Goal: Information Seeking & Learning: Learn about a topic

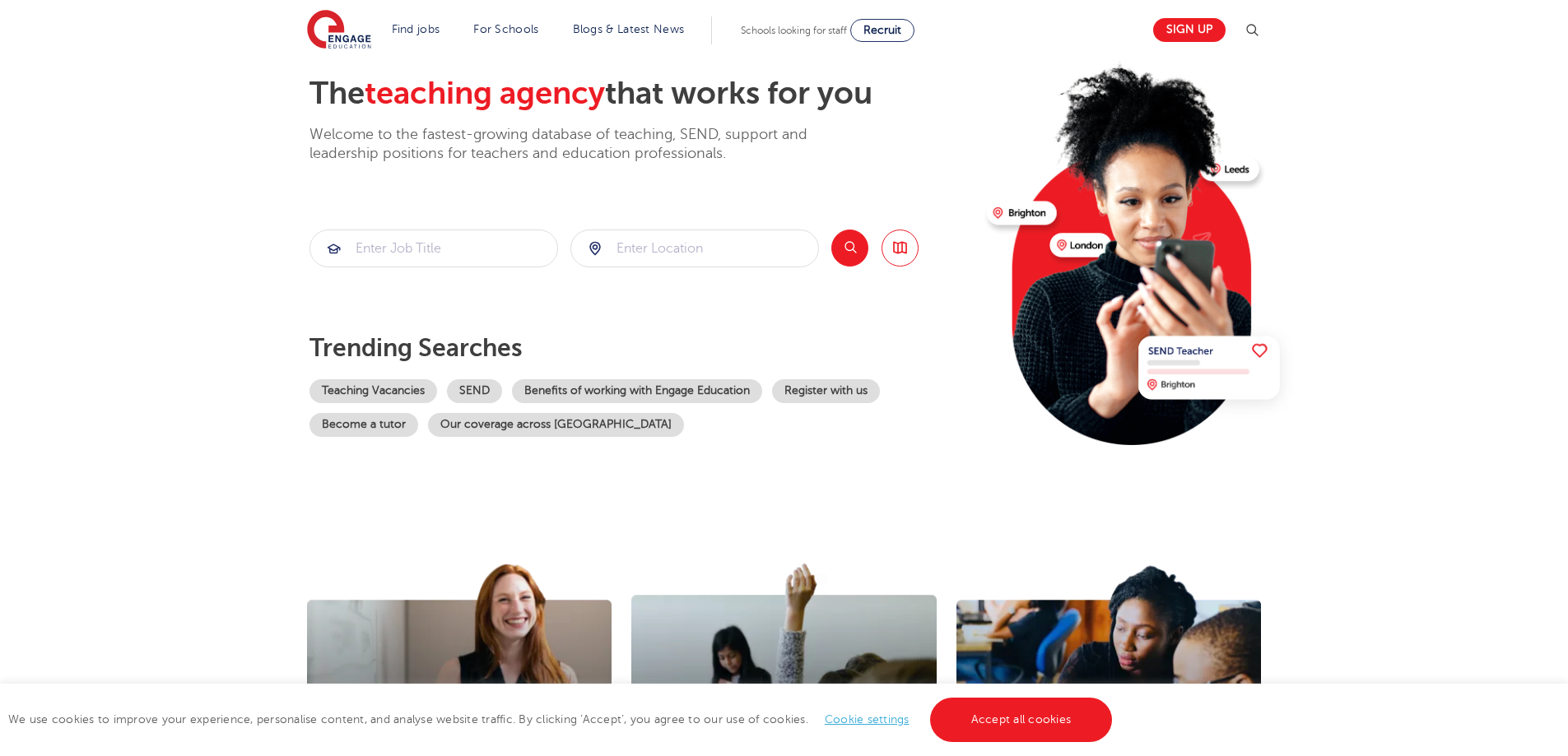
scroll to position [82, 0]
click at [668, 256] on input "search" at bounding box center [694, 248] width 247 height 36
click at [848, 245] on button "Search" at bounding box center [850, 248] width 37 height 37
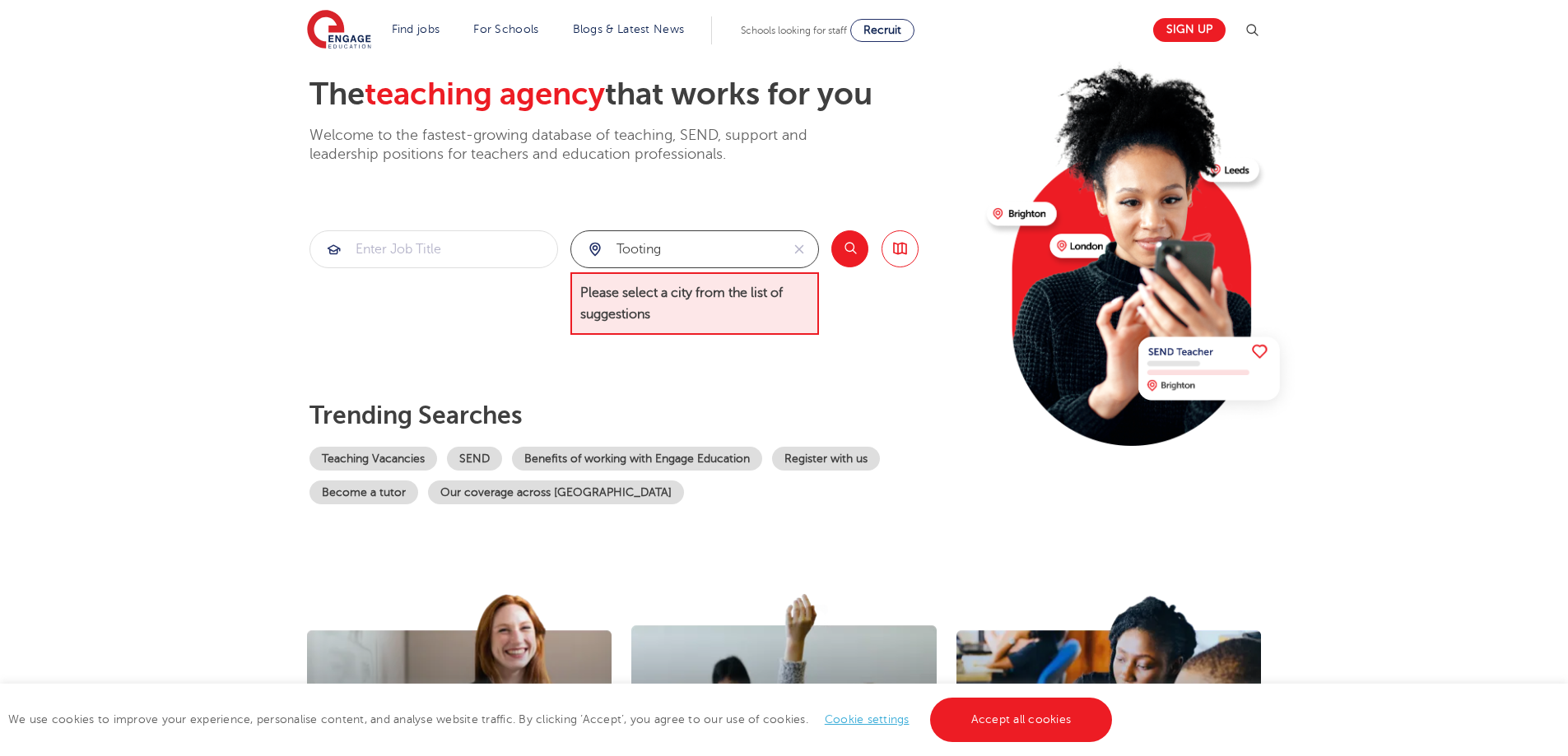
click at [720, 246] on input "tooting" at bounding box center [676, 248] width 209 height 36
click at [630, 287] on li "[GEOGRAPHIC_DATA]" at bounding box center [694, 297] width 235 height 33
type input "[GEOGRAPHIC_DATA]"
click at [844, 246] on button "Search" at bounding box center [850, 248] width 37 height 37
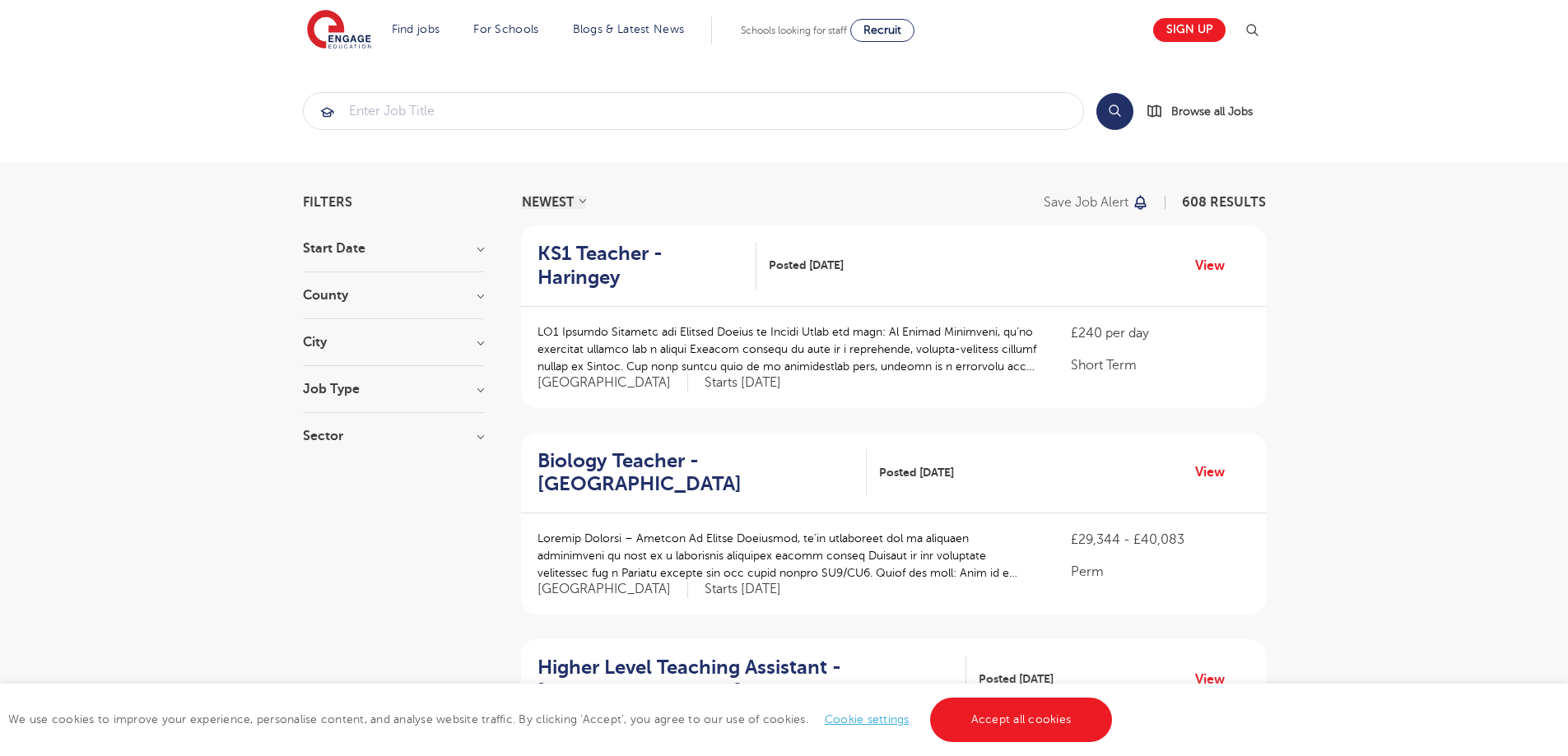
click at [350, 294] on h3 "County" at bounding box center [393, 295] width 181 height 13
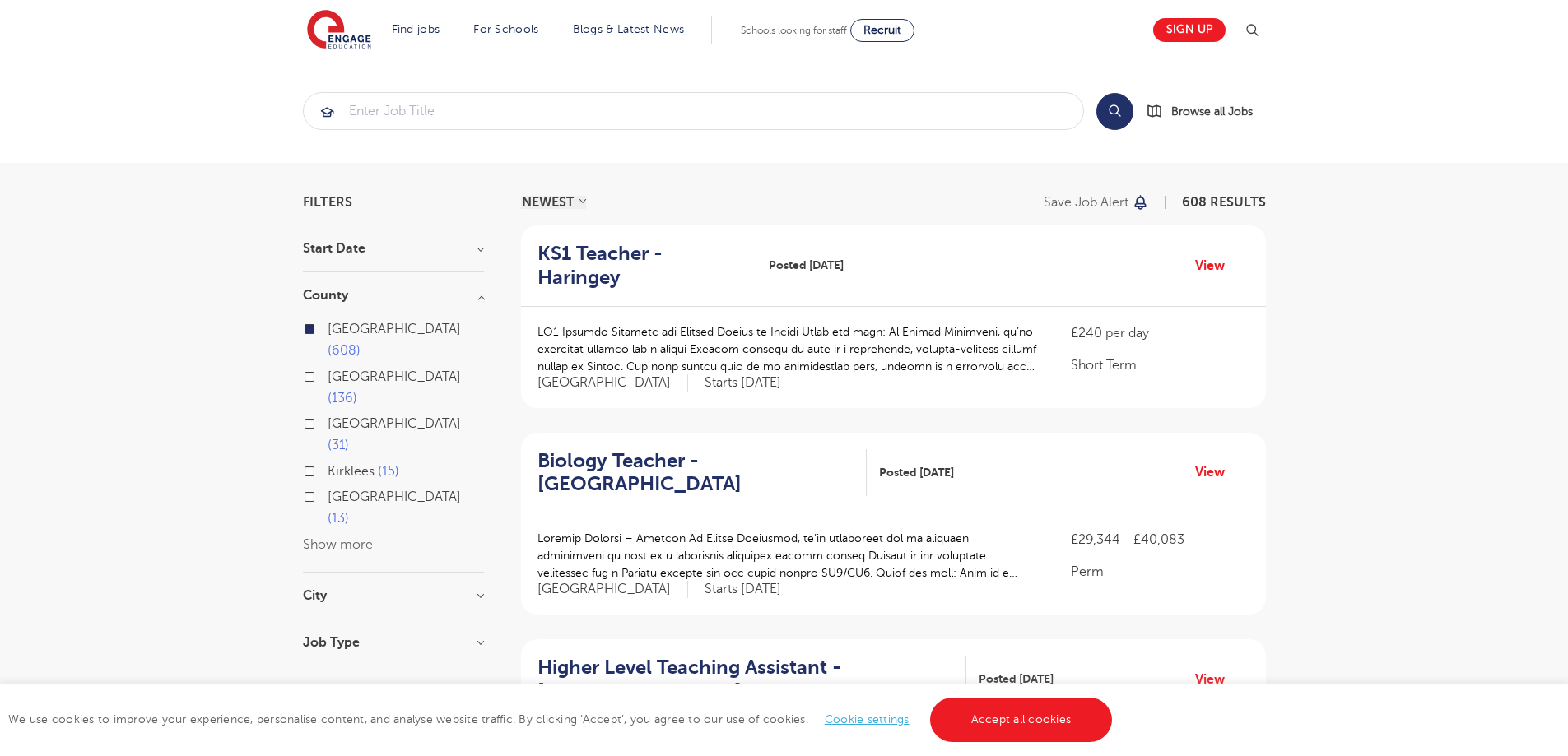
click at [408, 589] on h3 "City" at bounding box center [393, 595] width 181 height 13
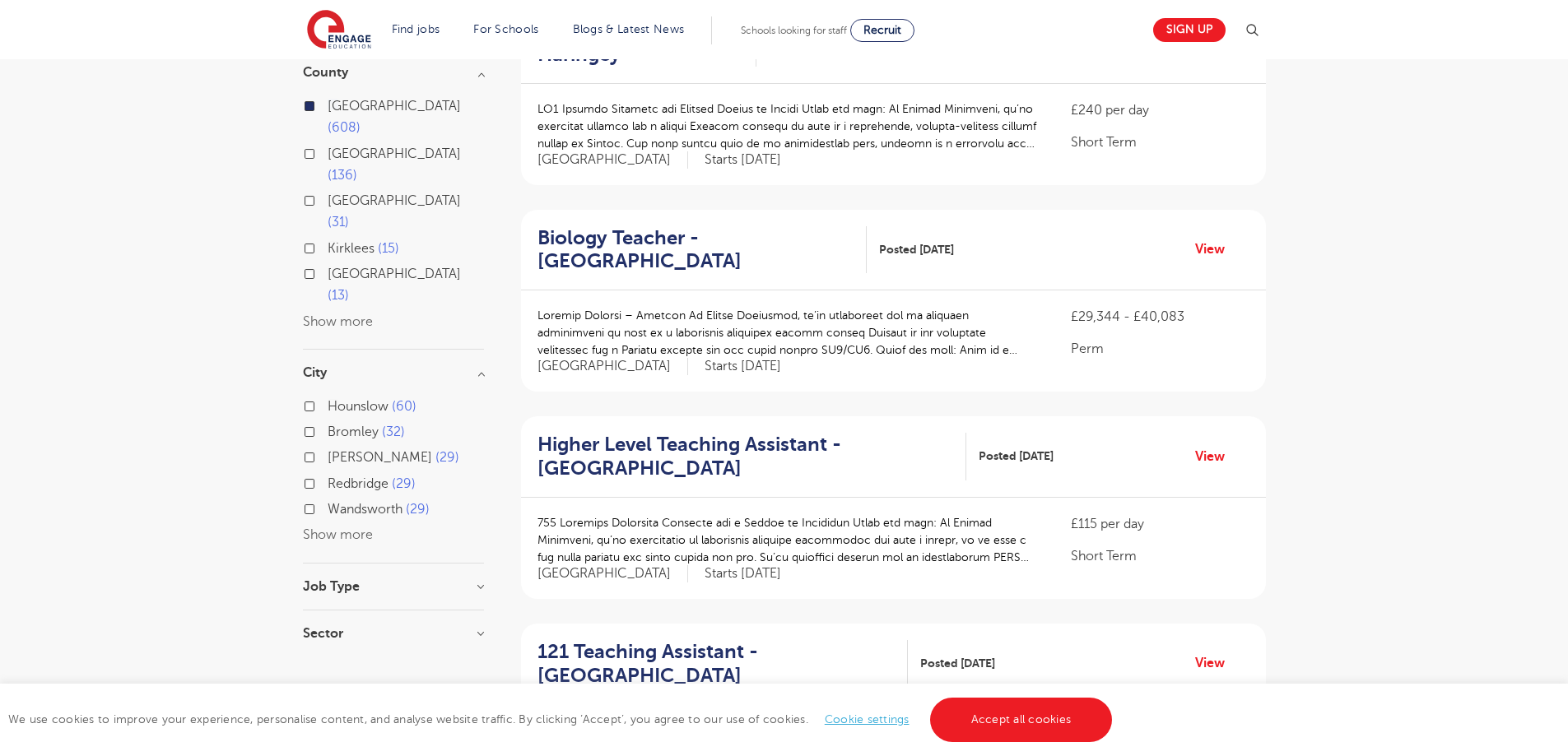
scroll to position [247, 0]
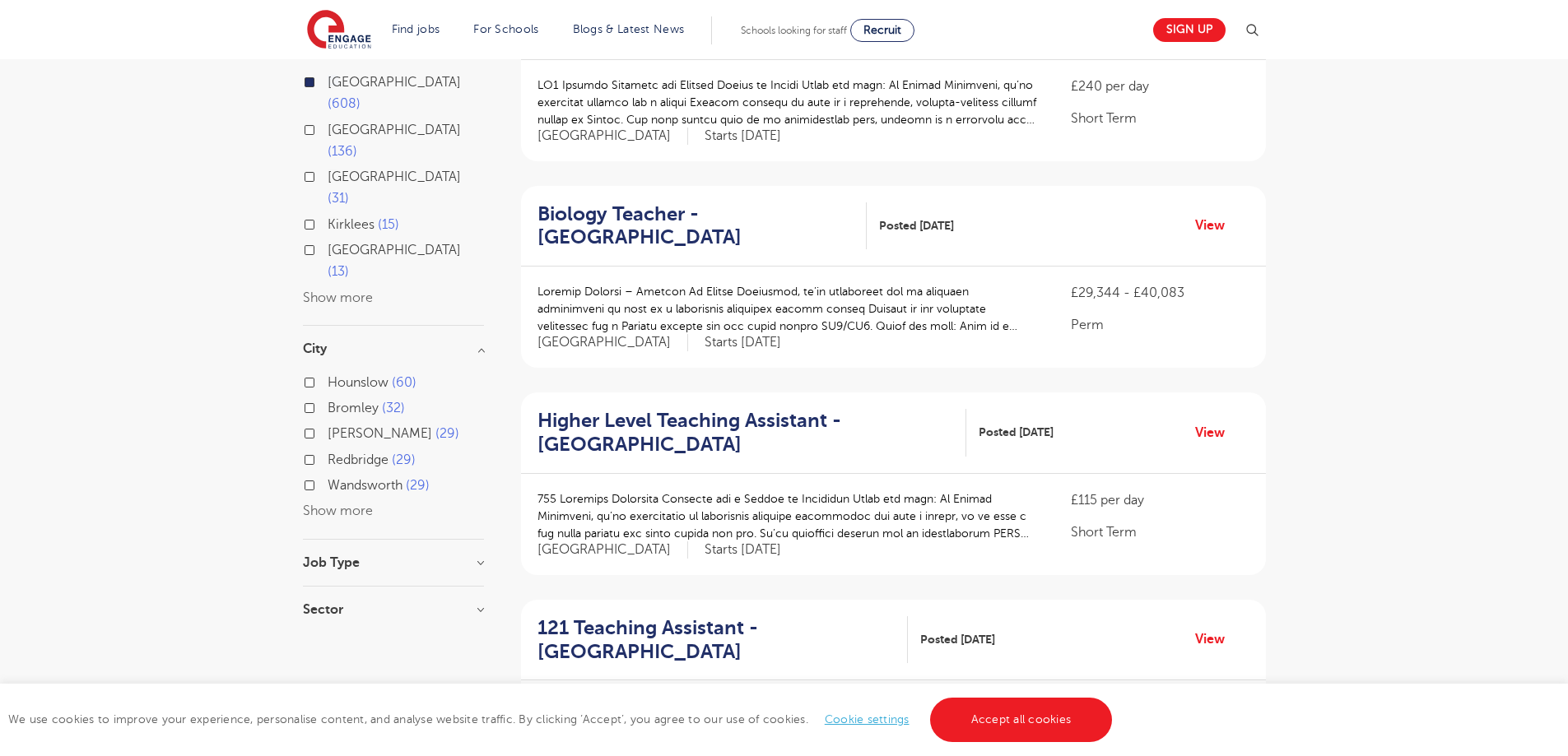
click at [346, 503] on button "Show more" at bounding box center [338, 511] width 70 height 15
click at [328, 475] on label "Wandsworth 29" at bounding box center [379, 486] width 102 height 22
click at [328, 478] on input "Wandsworth 29" at bounding box center [333, 483] width 11 height 11
checkbox input "true"
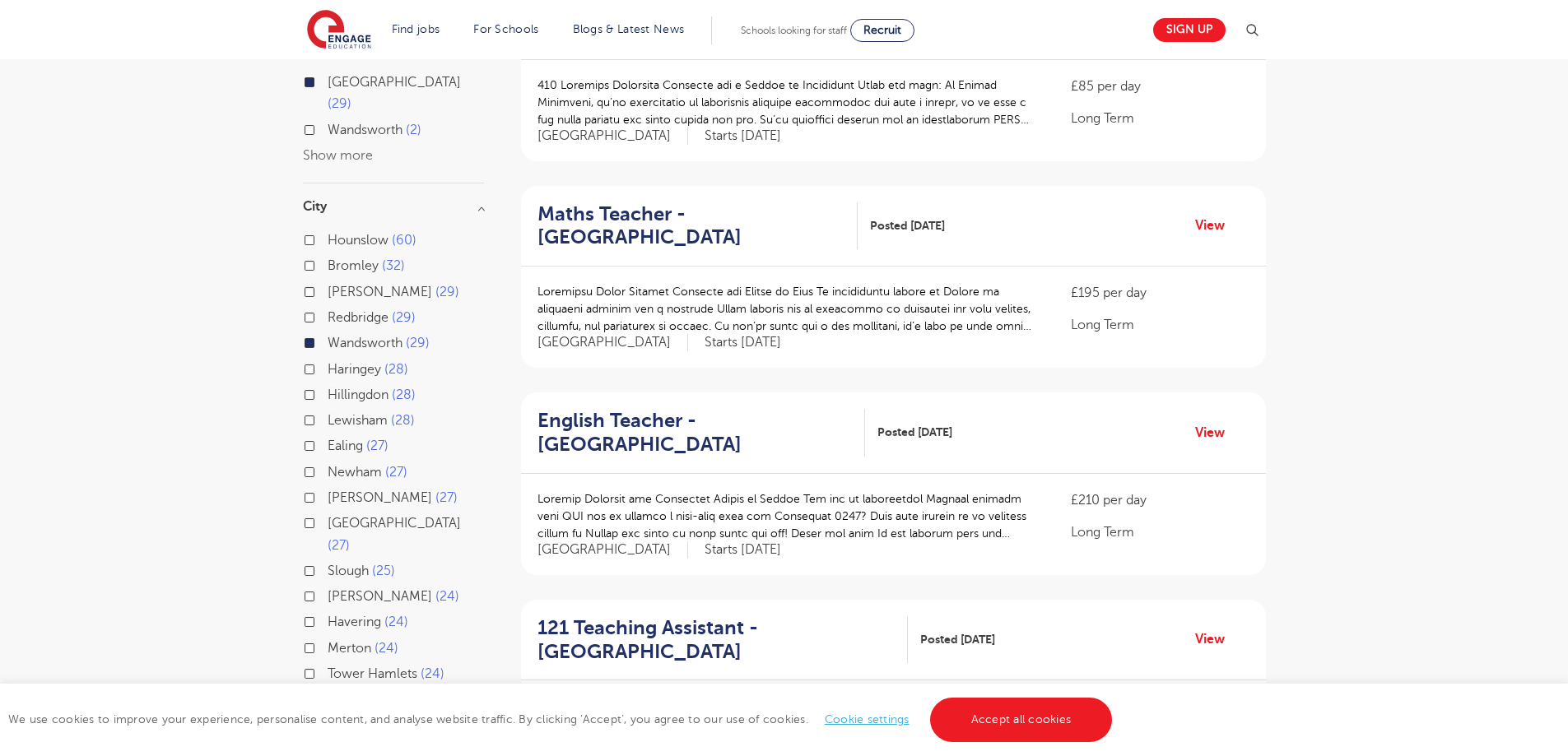
click at [310, 637] on div "Merton 24" at bounding box center [393, 650] width 181 height 25
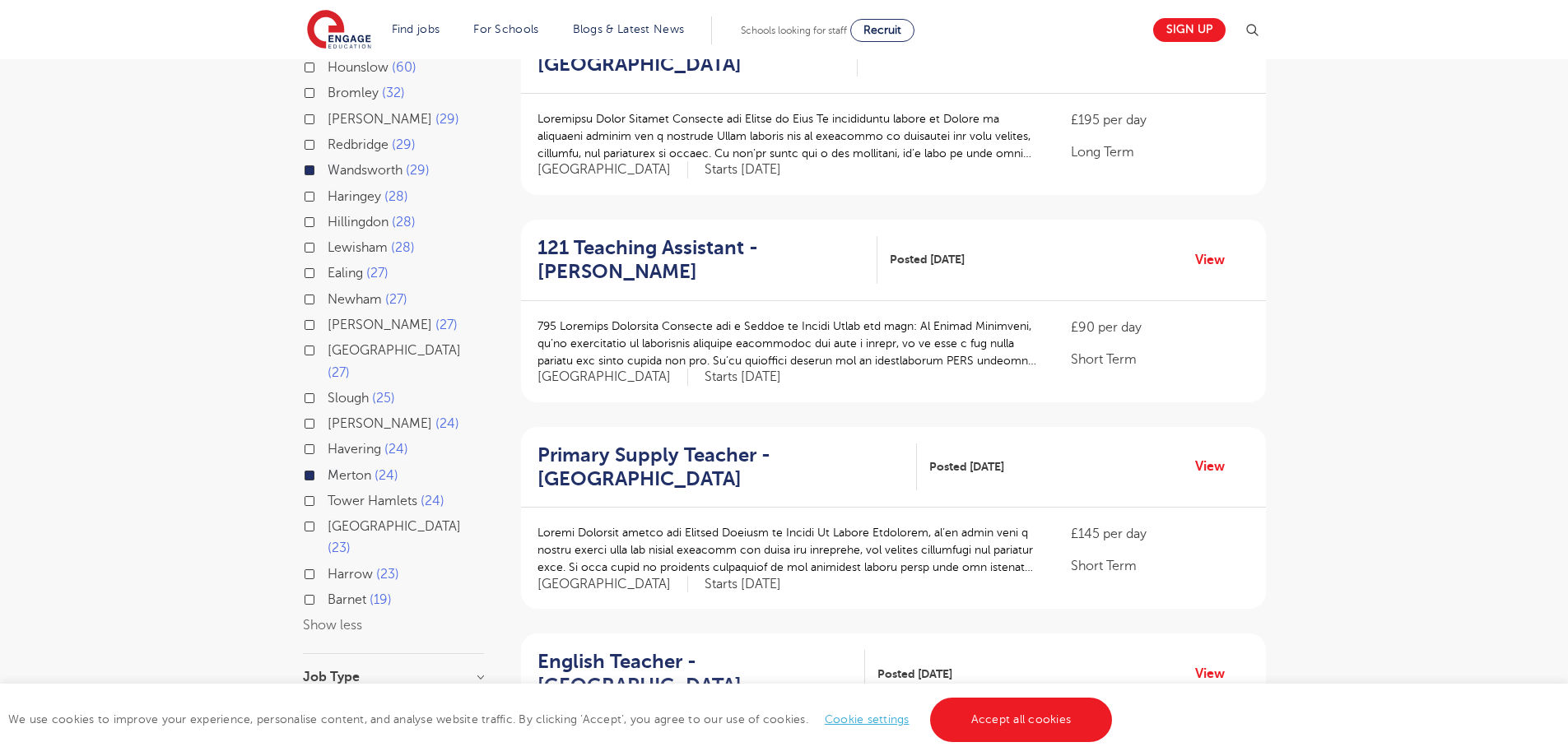
scroll to position [658, 0]
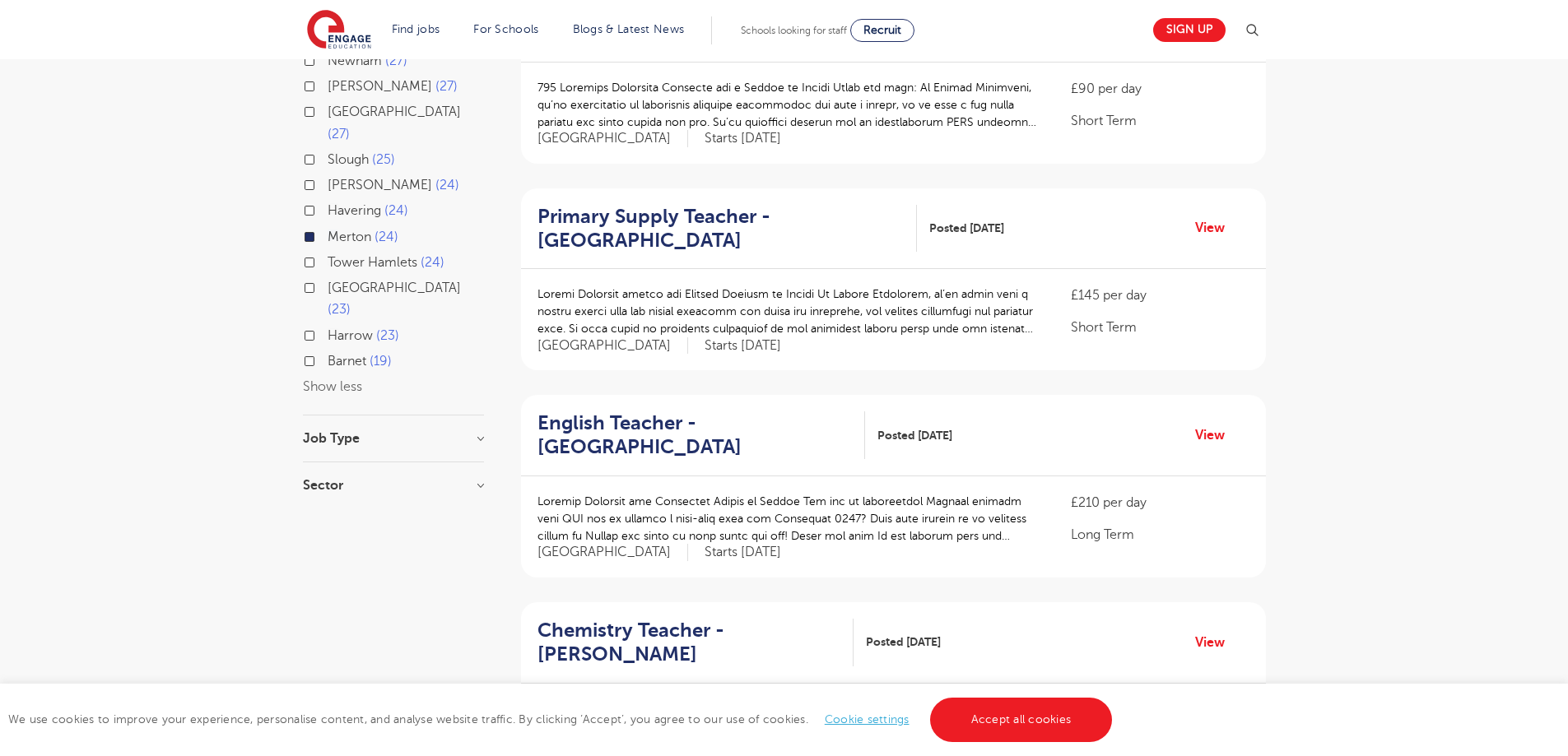
click at [373, 432] on h3 "Job Type" at bounding box center [393, 438] width 181 height 13
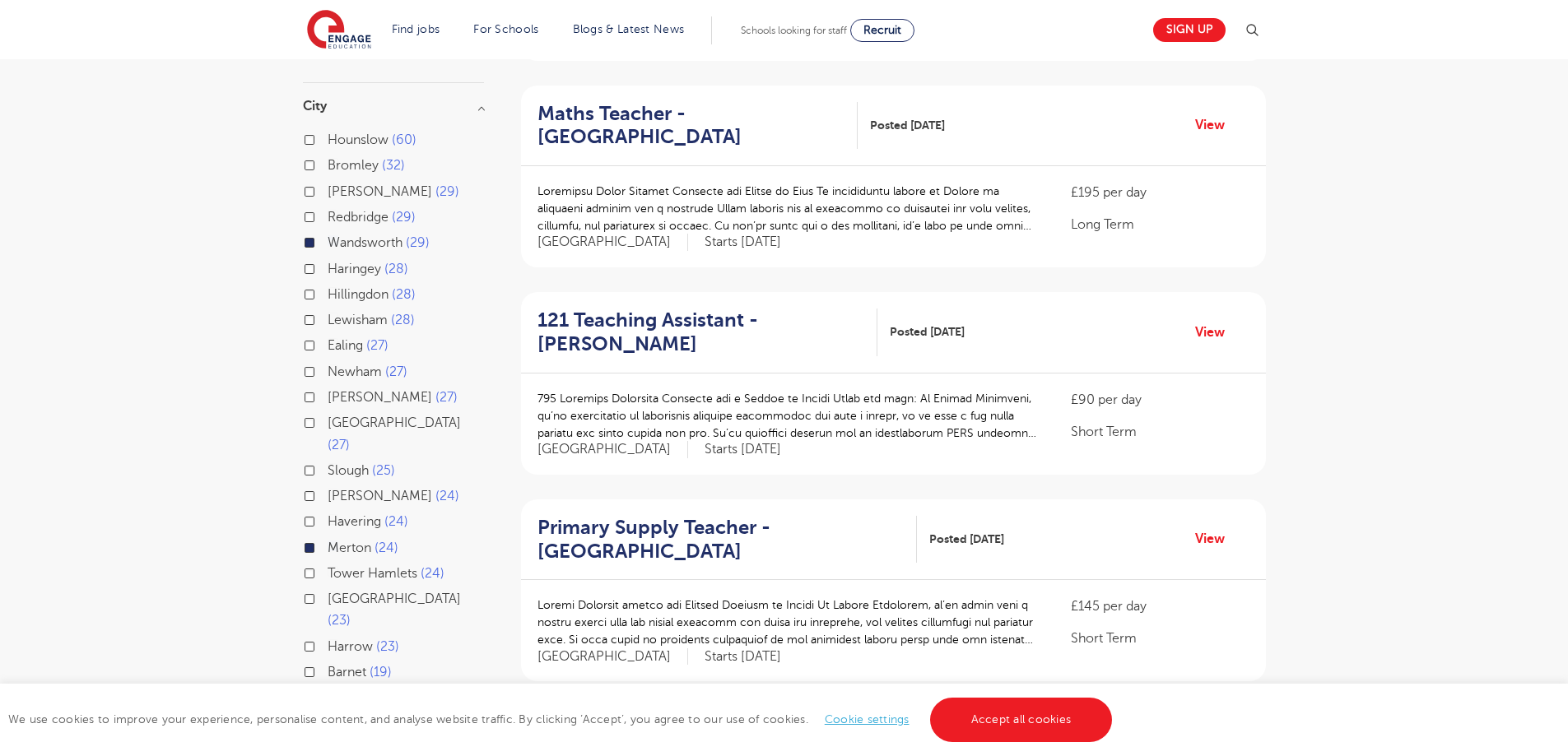
scroll to position [329, 0]
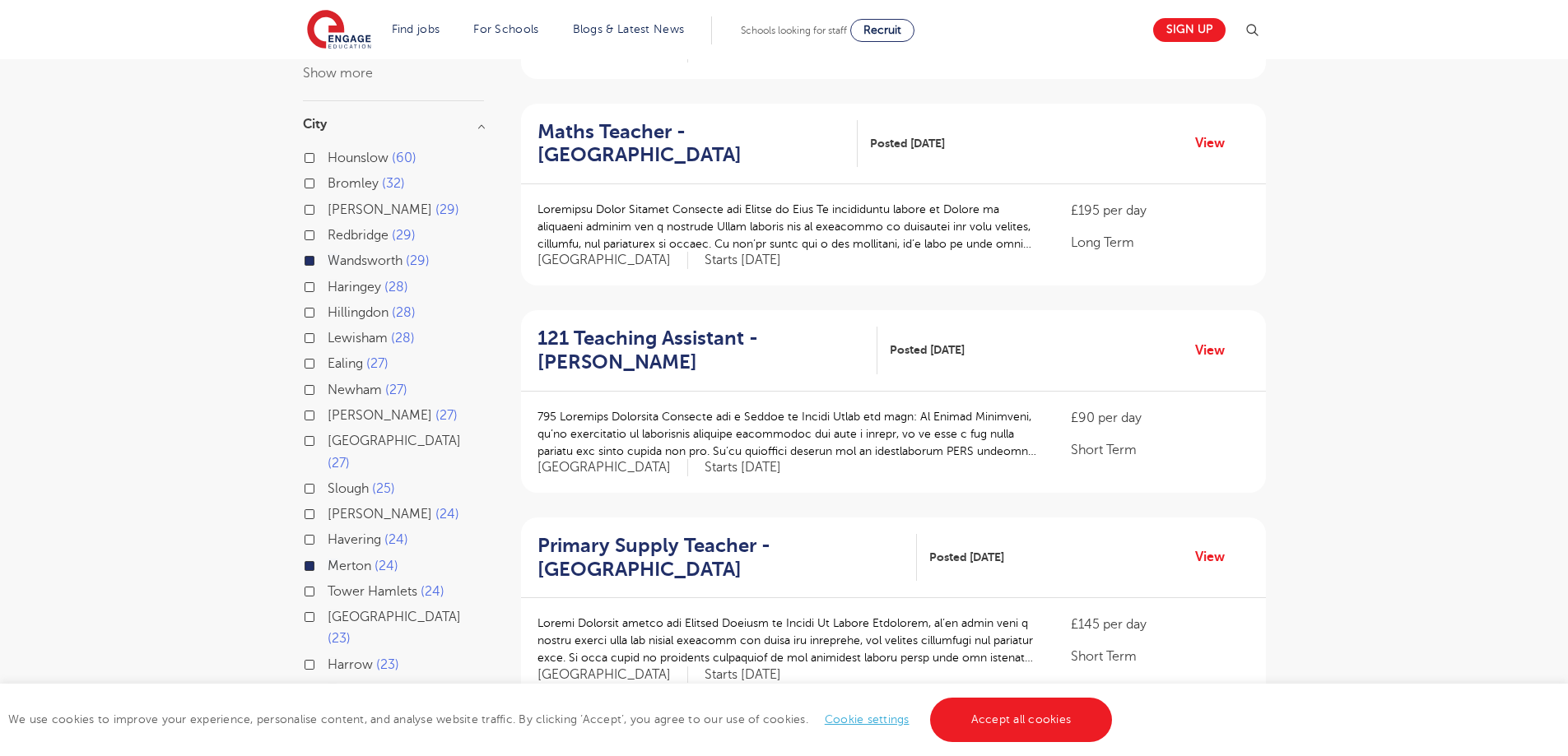
click at [469, 118] on h3 "City" at bounding box center [393, 125] width 181 height 13
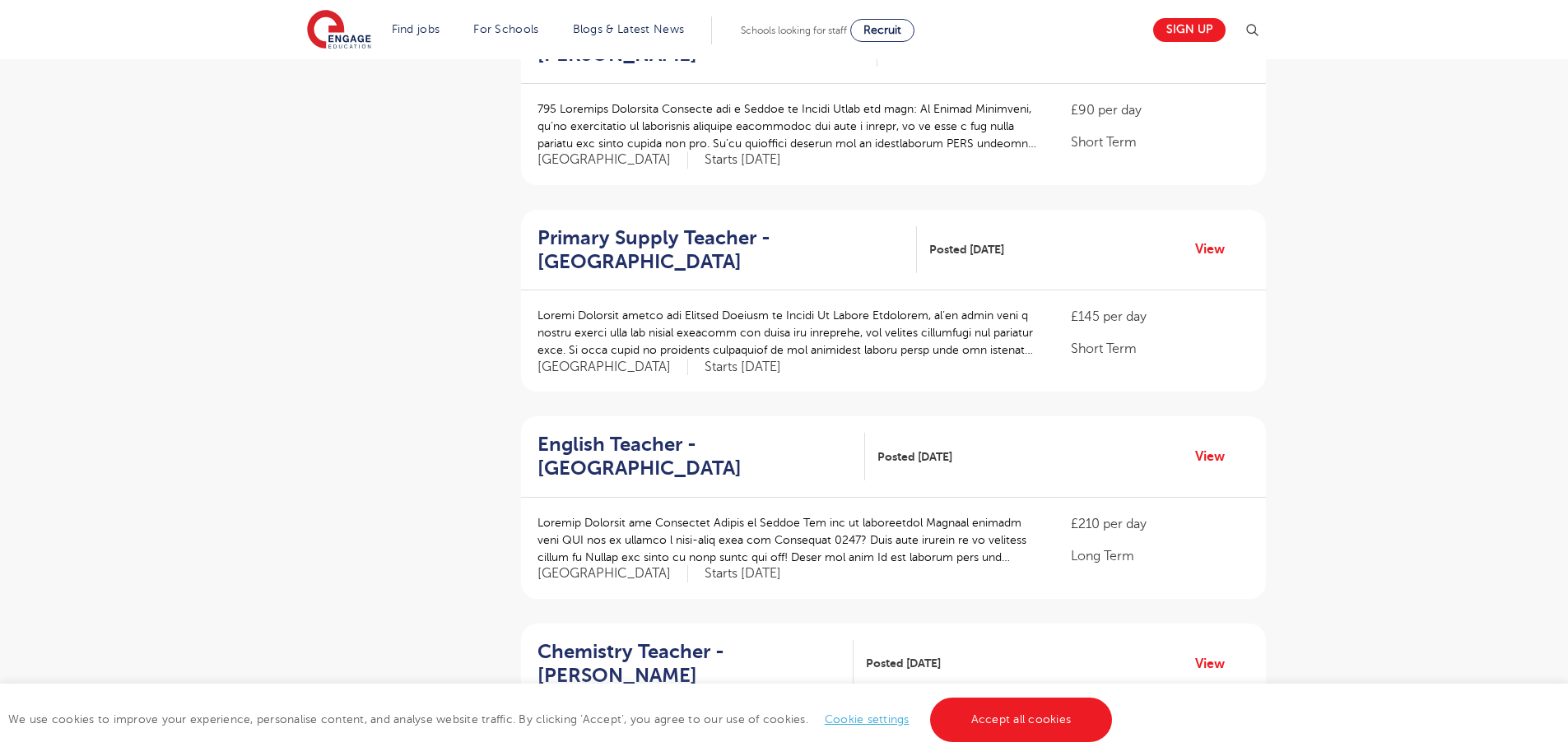
scroll to position [658, 0]
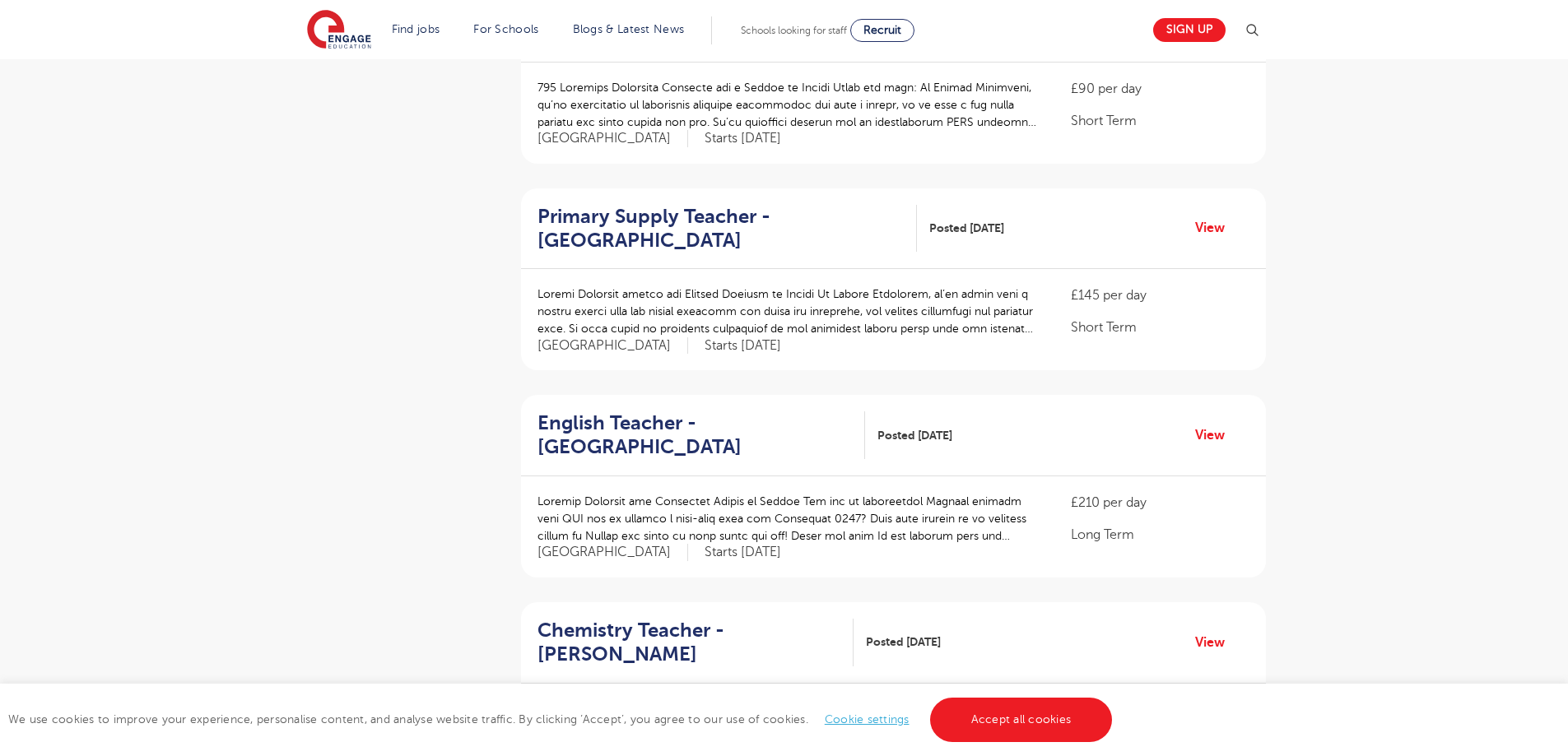
click at [994, 324] on p at bounding box center [787, 311] width 501 height 52
click at [1216, 237] on link "View" at bounding box center [1216, 228] width 42 height 22
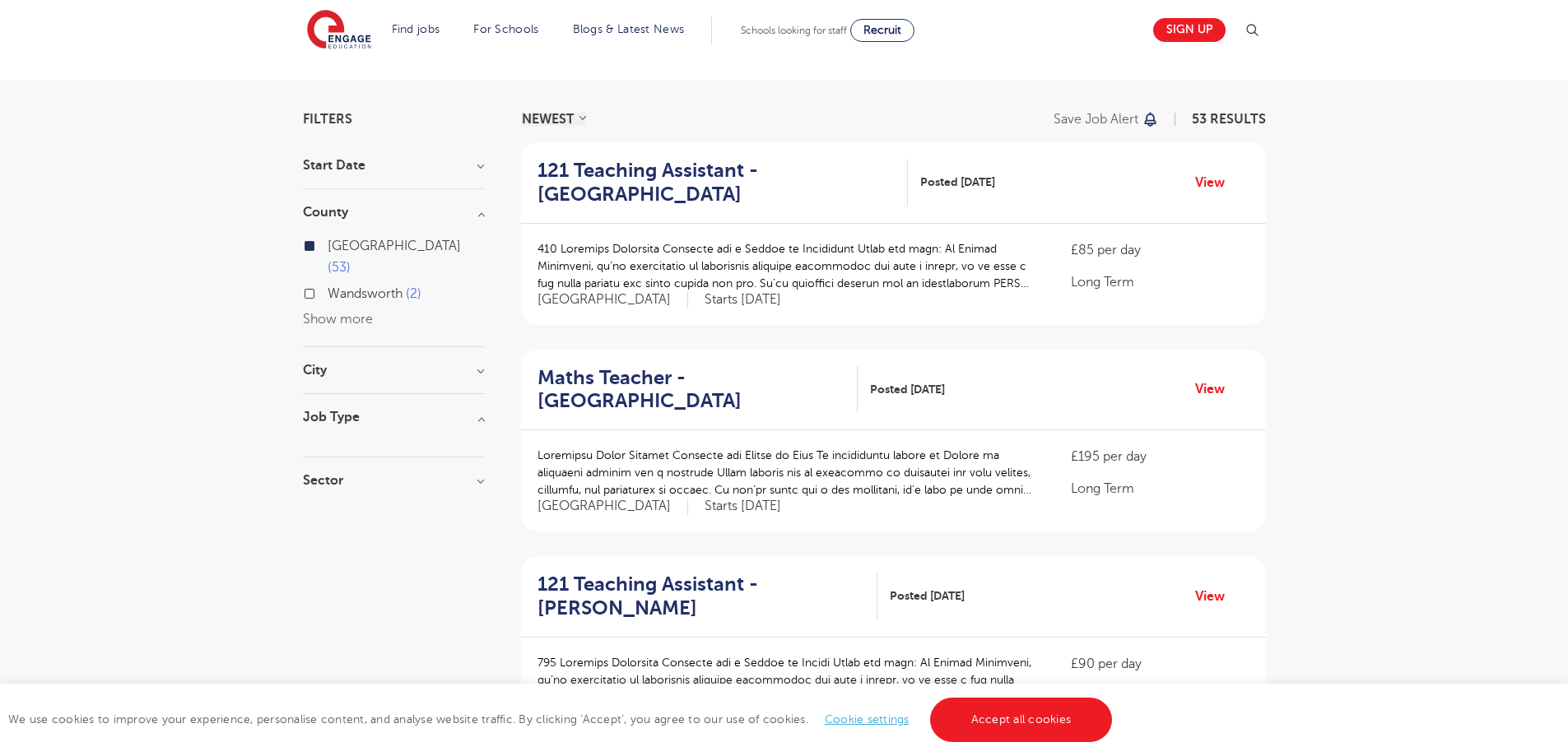
scroll to position [0, 0]
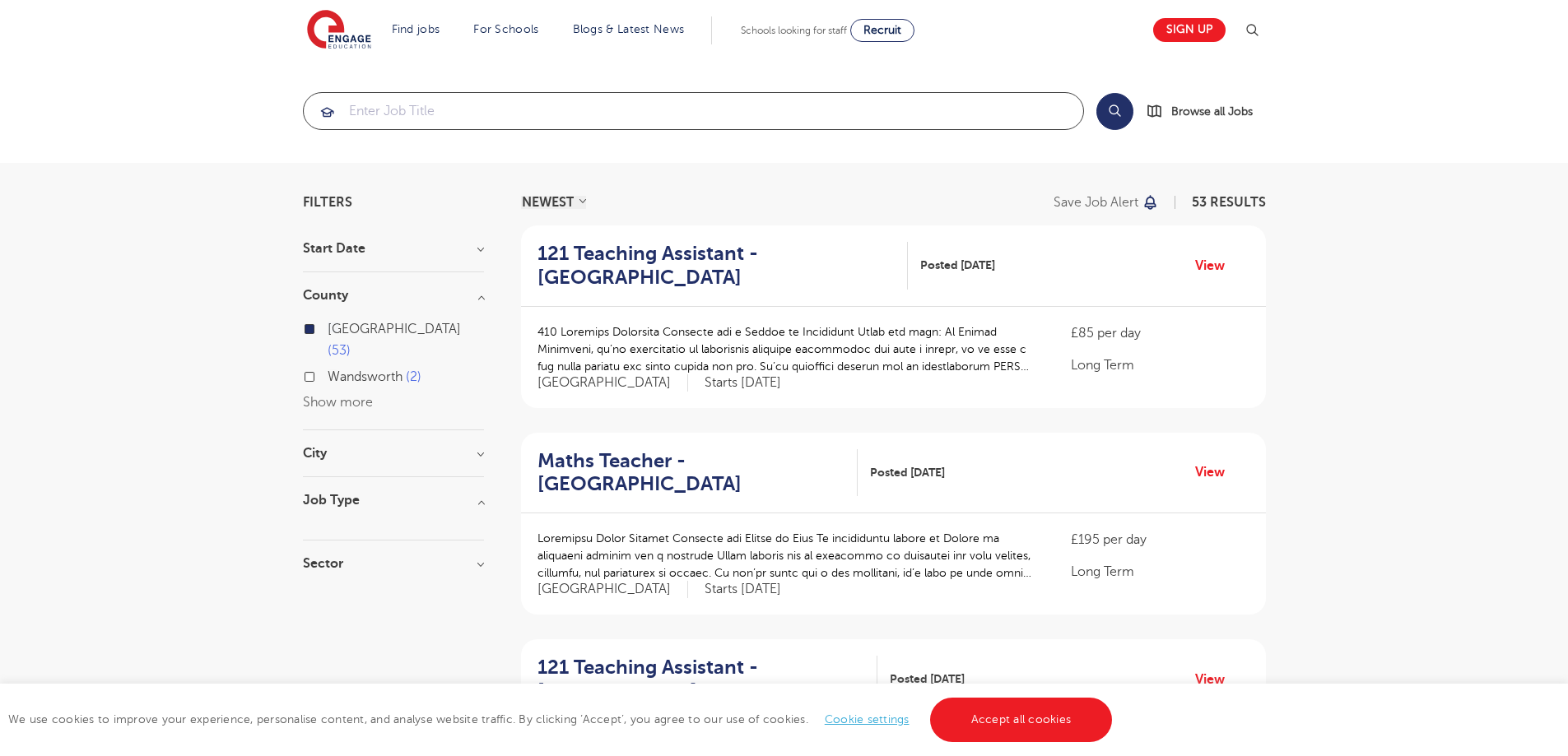
click at [514, 113] on input "search" at bounding box center [694, 110] width 780 height 36
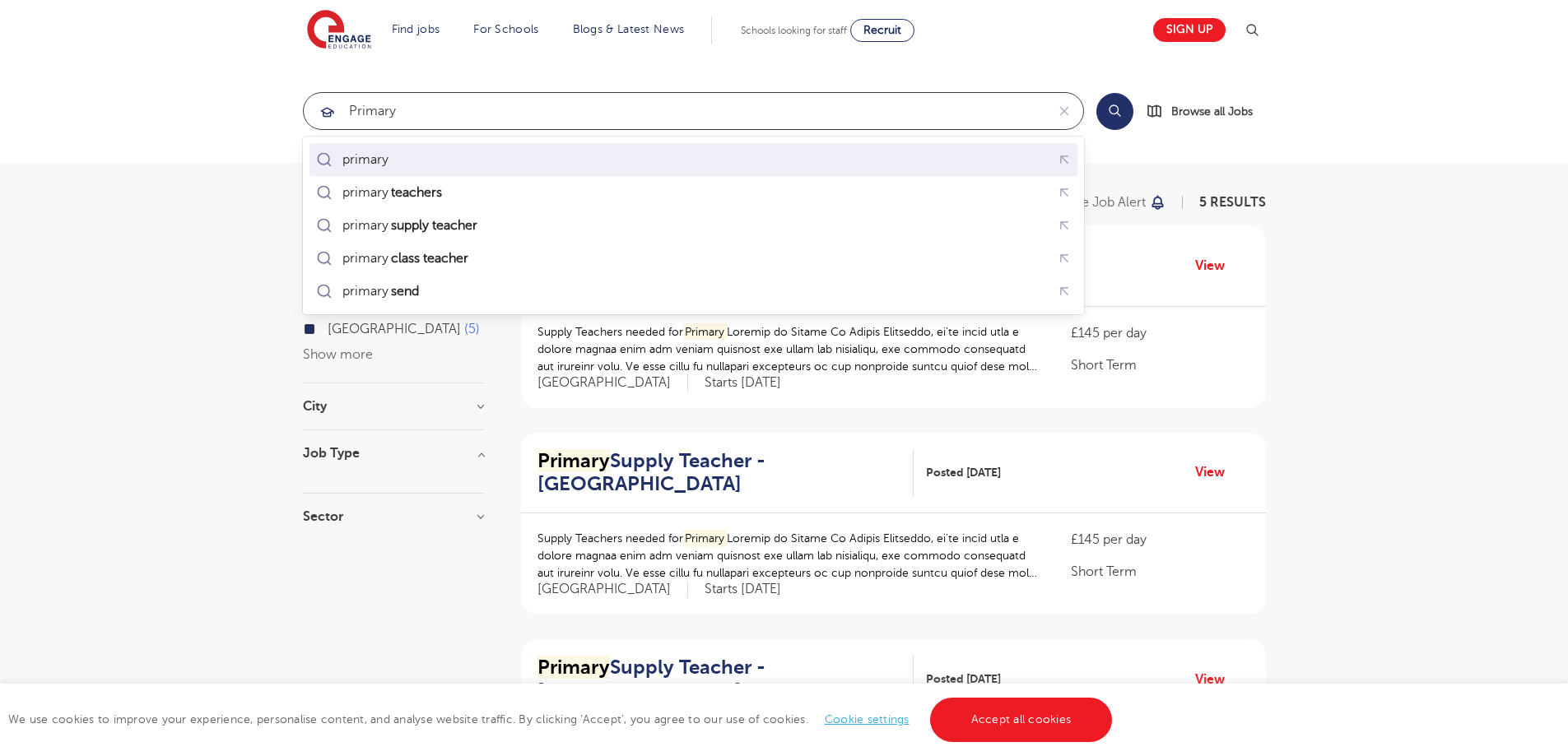
click at [510, 160] on div "primary" at bounding box center [694, 160] width 761 height 25
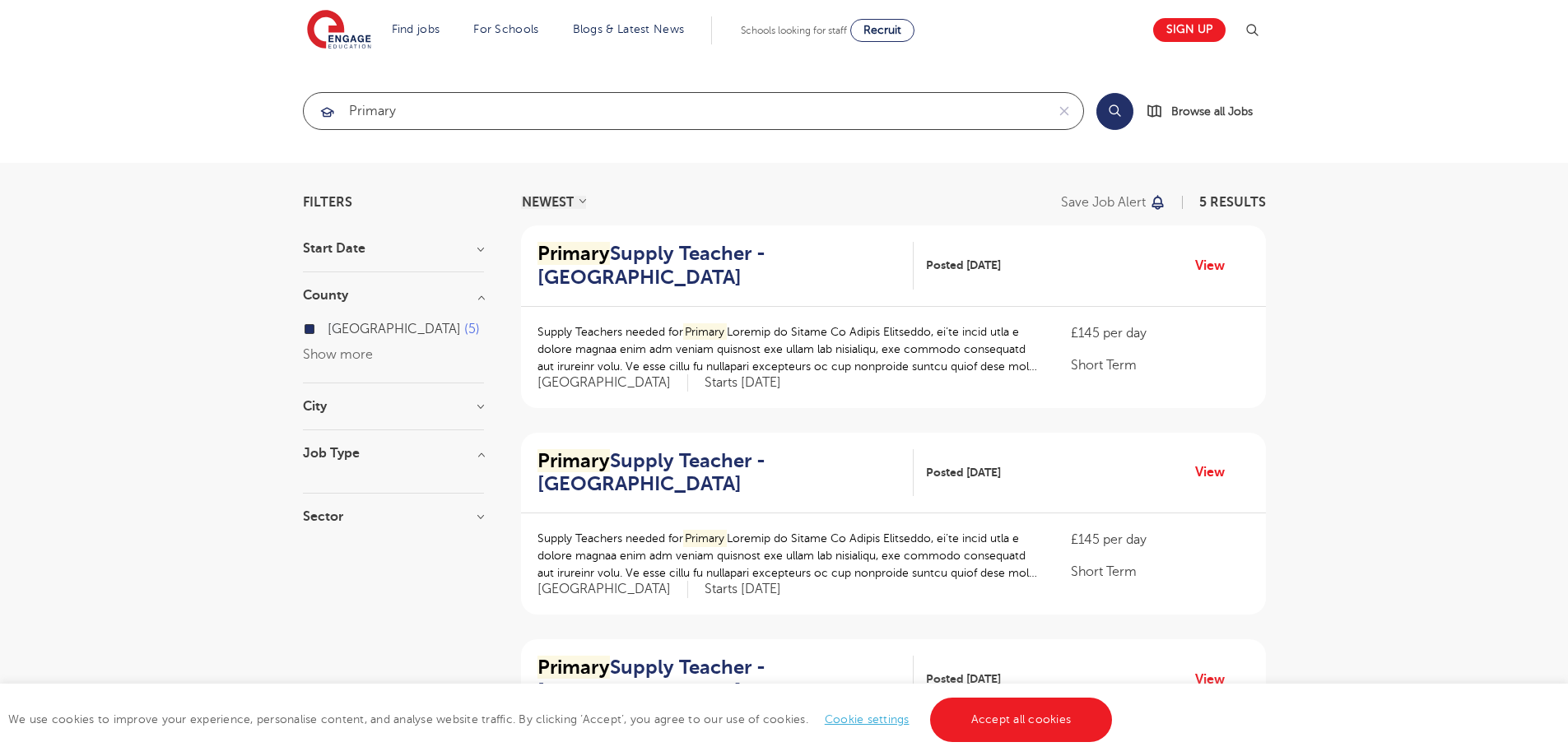
type input "primary"
click at [1115, 118] on button "Search" at bounding box center [1115, 111] width 37 height 37
click at [469, 298] on h3 "County" at bounding box center [393, 295] width 181 height 13
click at [399, 408] on h3 "City" at bounding box center [393, 406] width 181 height 13
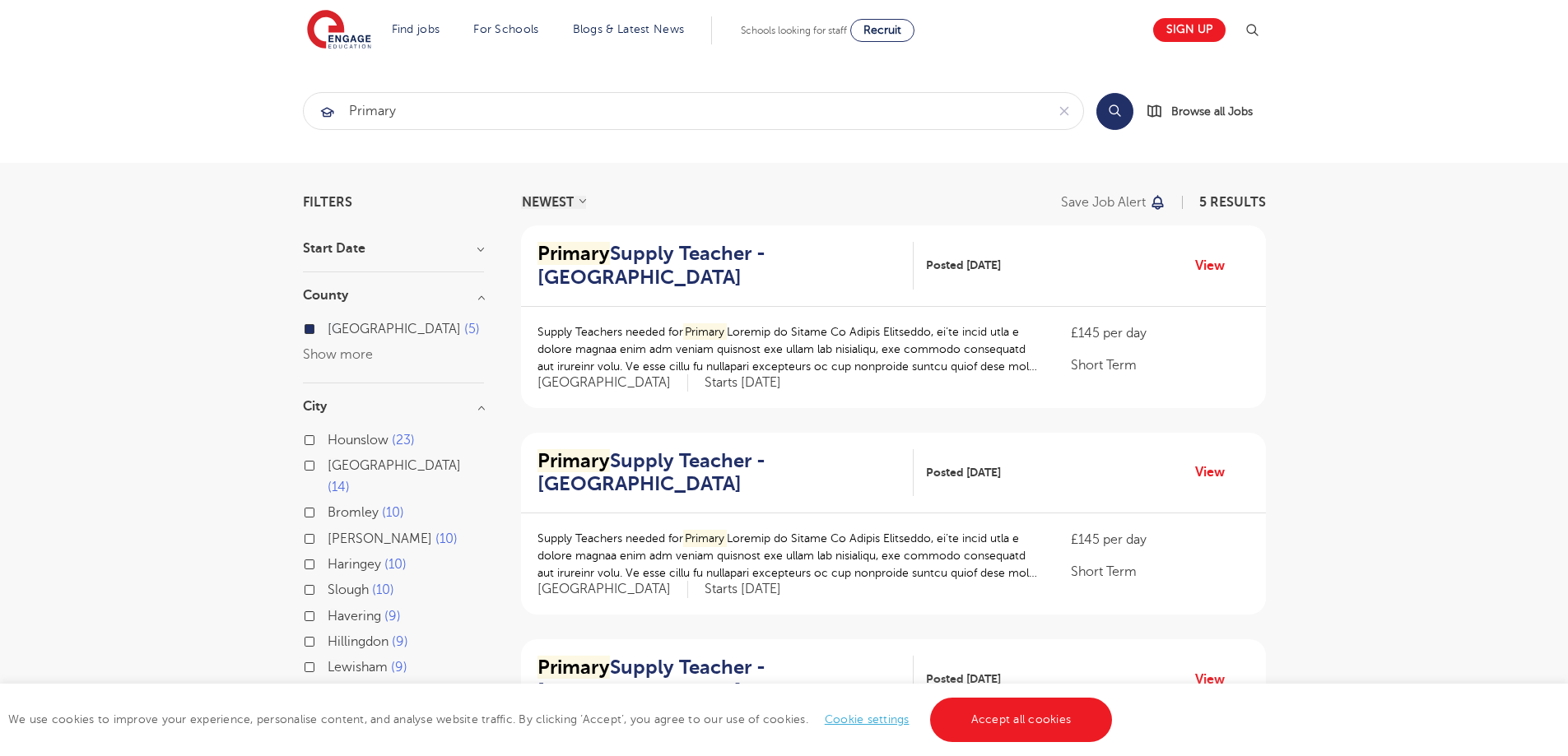
scroll to position [165, 0]
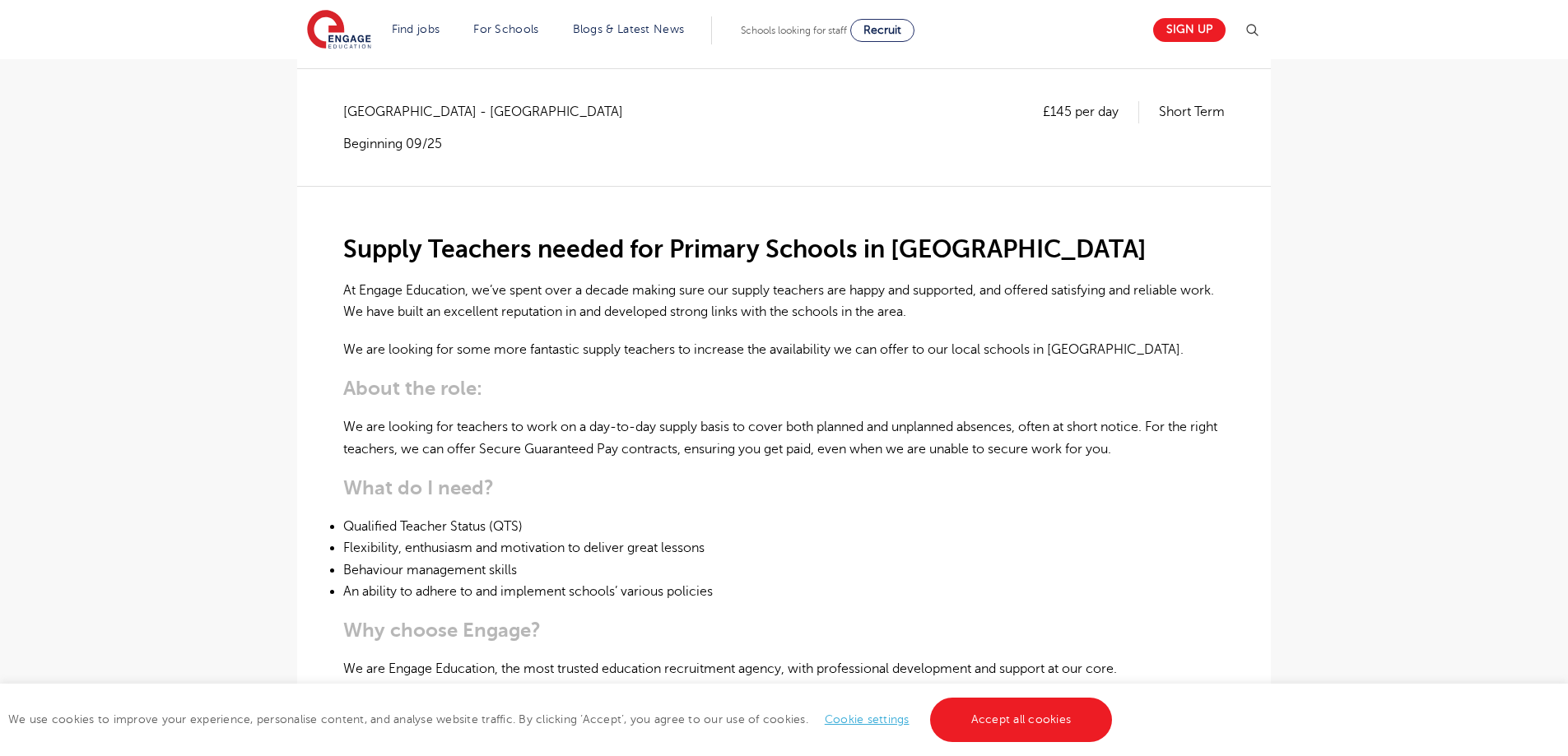
scroll to position [329, 0]
